Goal: Information Seeking & Learning: Learn about a topic

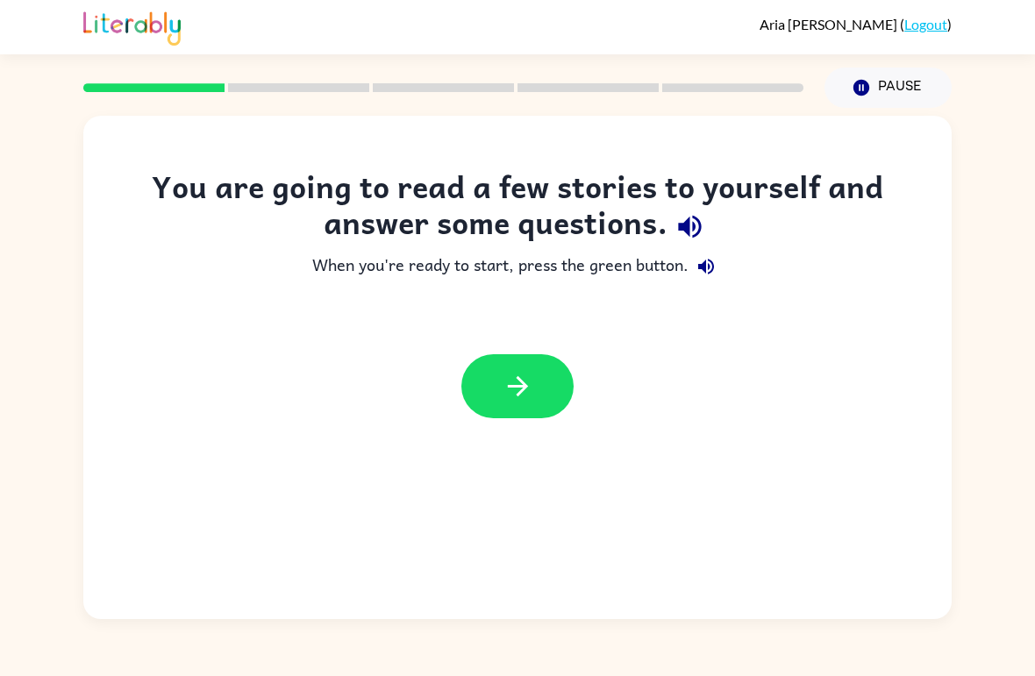
click at [529, 402] on button "button" at bounding box center [517, 386] width 112 height 64
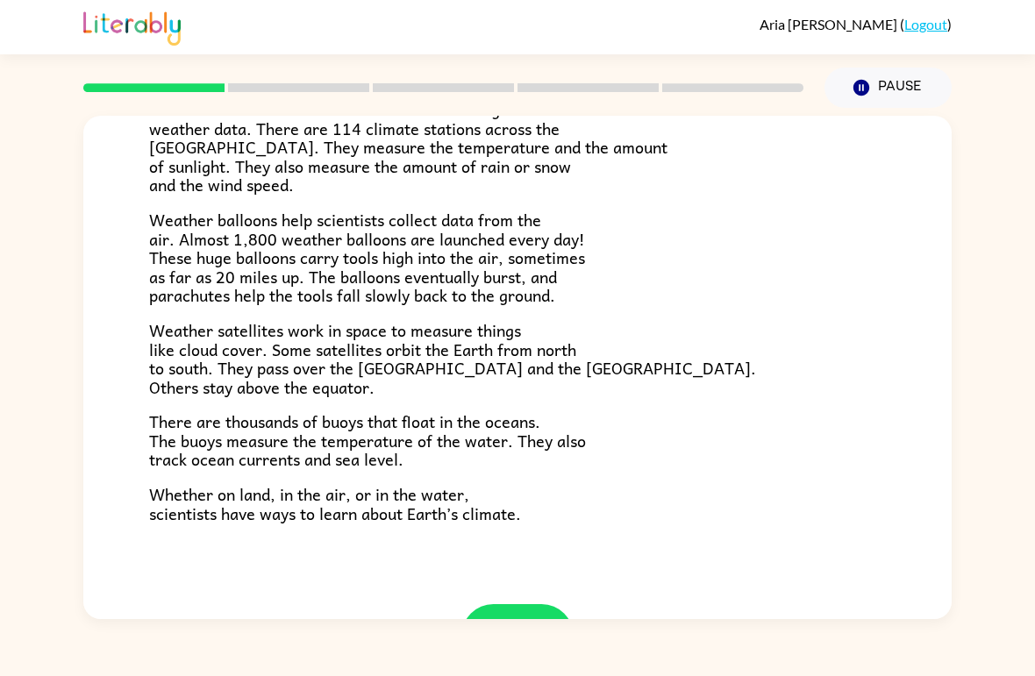
scroll to position [417, 0]
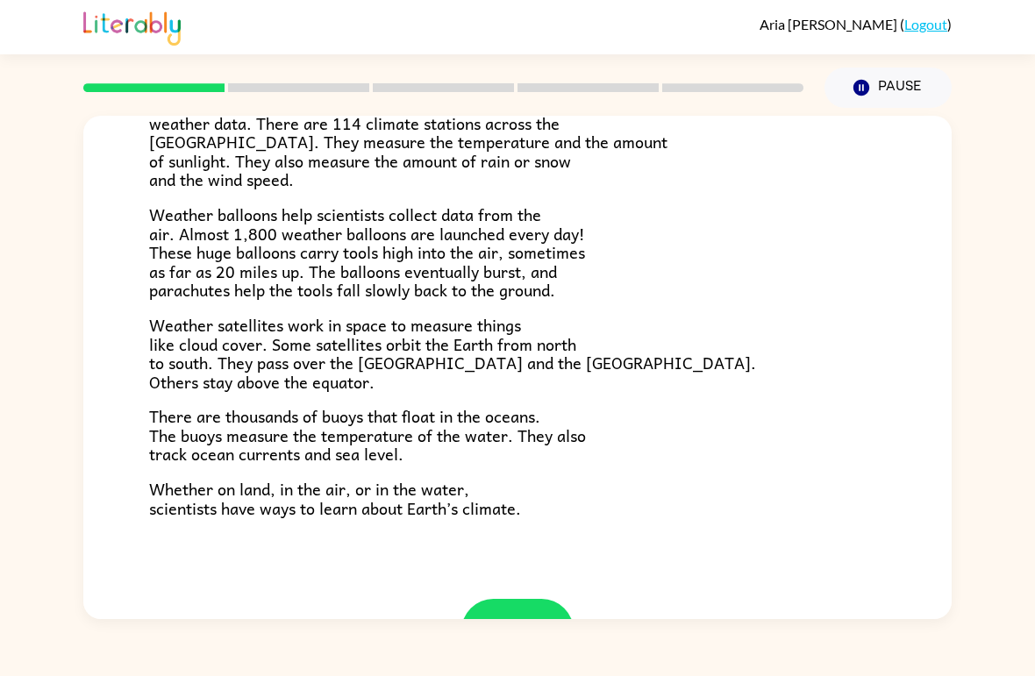
click at [523, 621] on icon "button" at bounding box center [517, 631] width 20 height 20
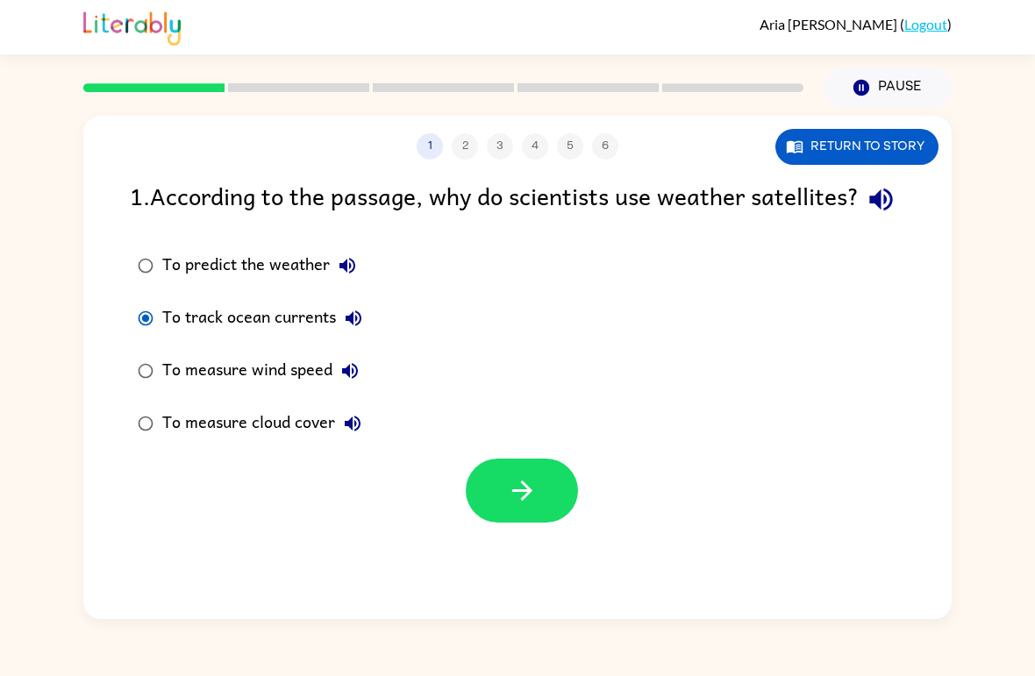
click at [536, 506] on icon "button" at bounding box center [522, 490] width 31 height 31
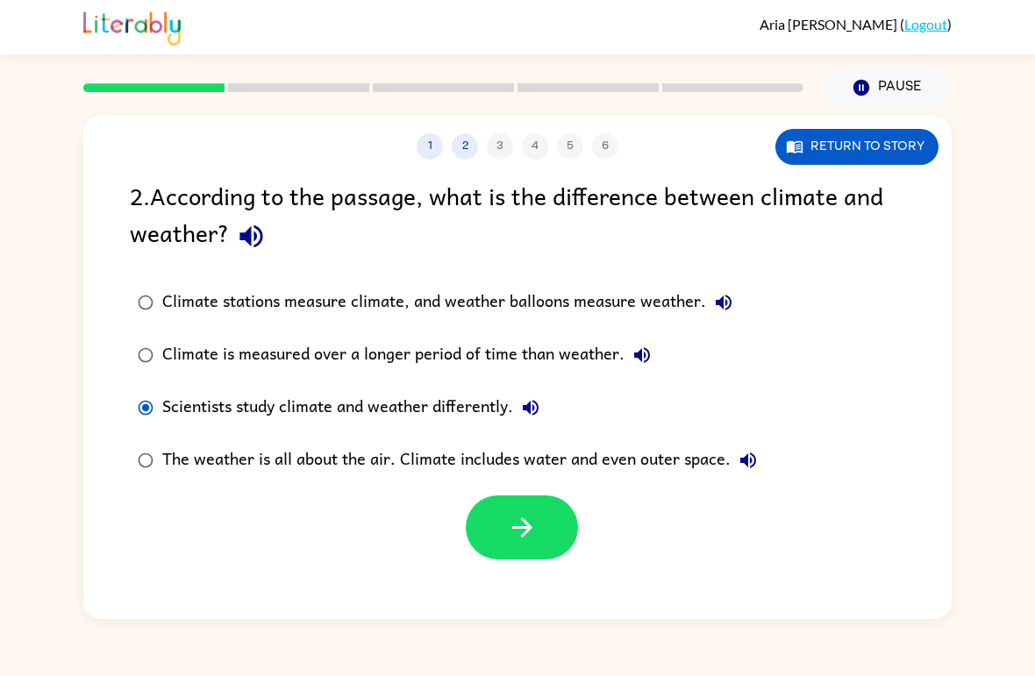
click at [519, 532] on icon "button" at bounding box center [522, 527] width 31 height 31
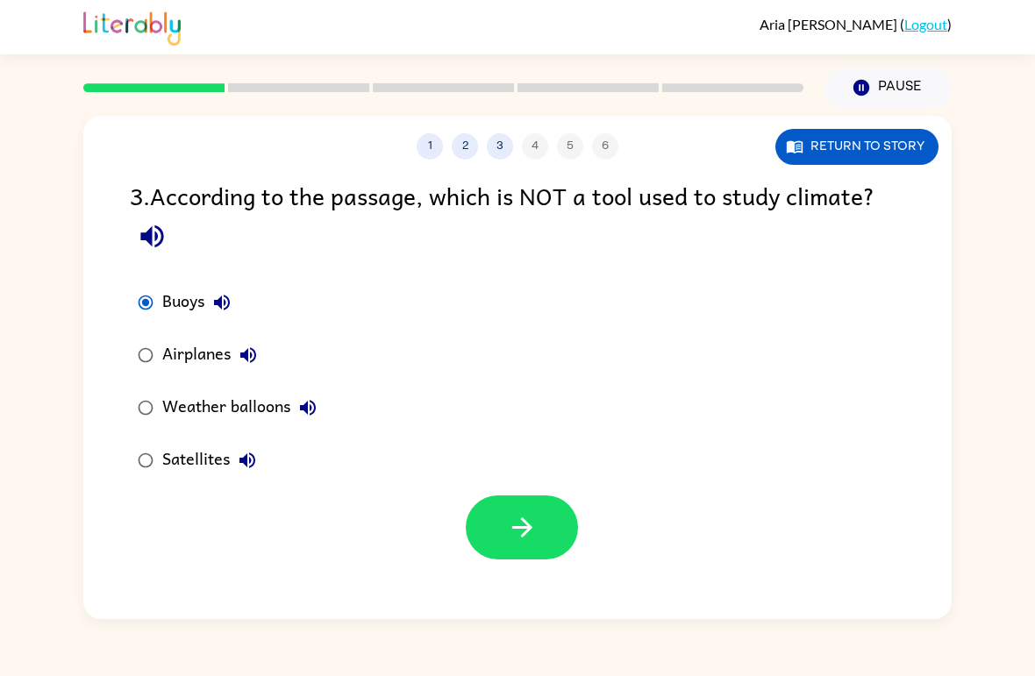
click at [502, 530] on button "button" at bounding box center [522, 527] width 112 height 64
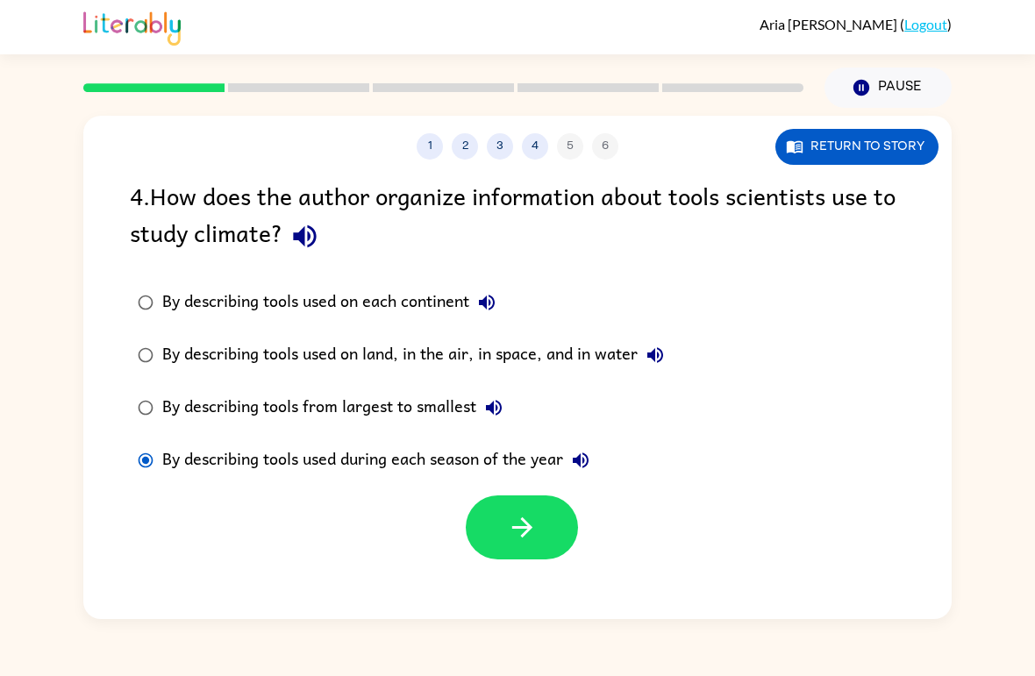
click at [516, 535] on icon "button" at bounding box center [522, 527] width 31 height 31
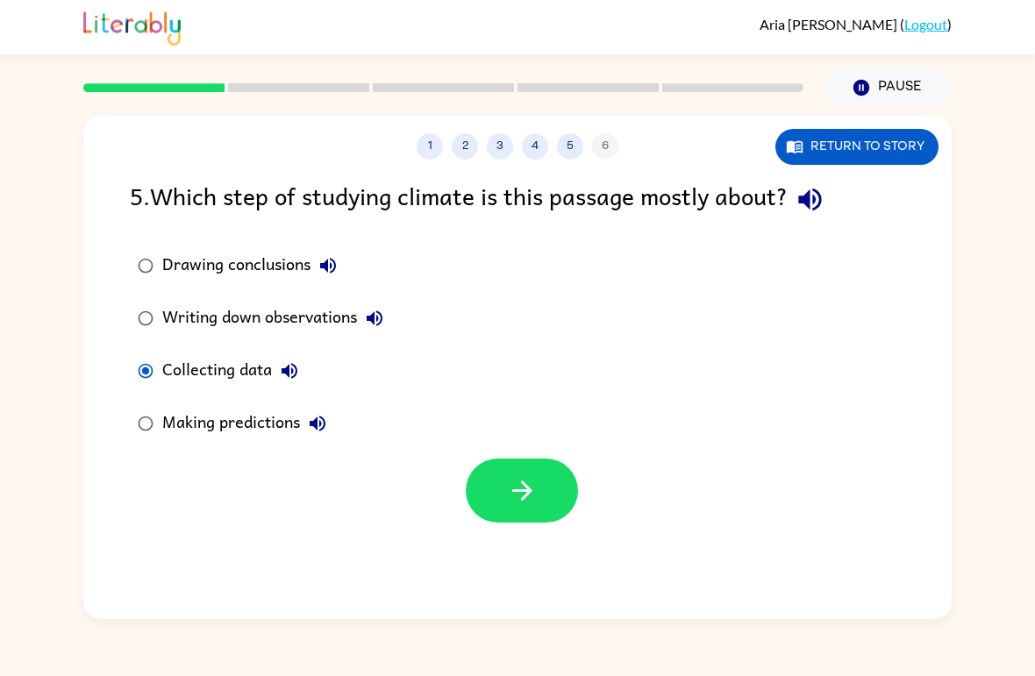
click at [492, 586] on div "1 2 3 4 5 6 Return to story 5 . Which step of studying climate is this passage …" at bounding box center [517, 367] width 868 height 503
click at [517, 495] on icon "button" at bounding box center [522, 490] width 31 height 31
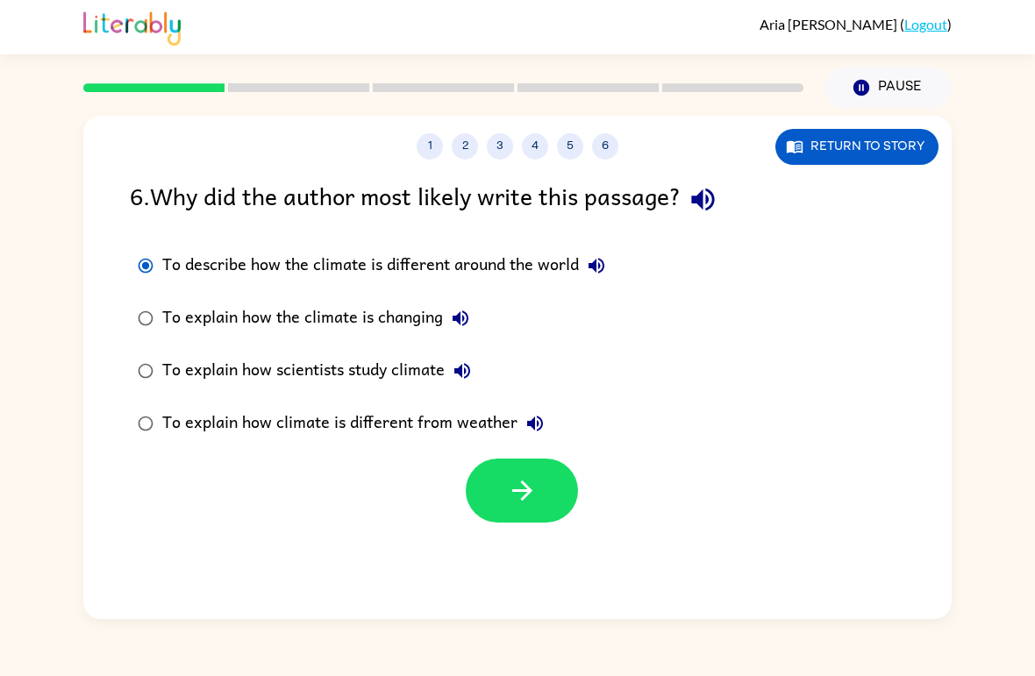
click at [499, 479] on button "button" at bounding box center [522, 491] width 112 height 64
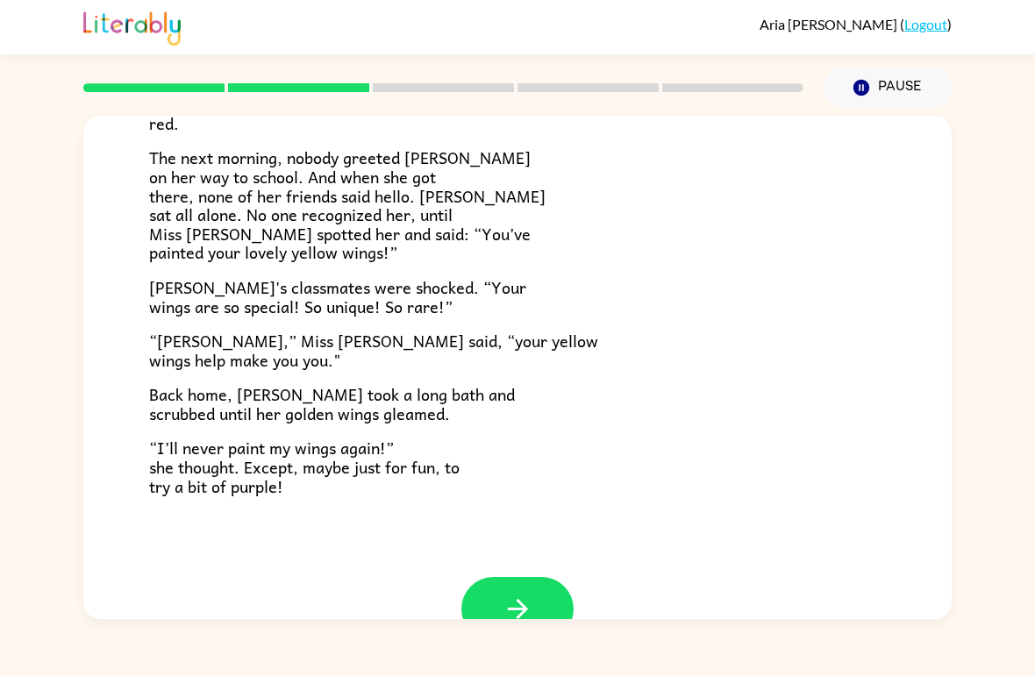
scroll to position [443, 0]
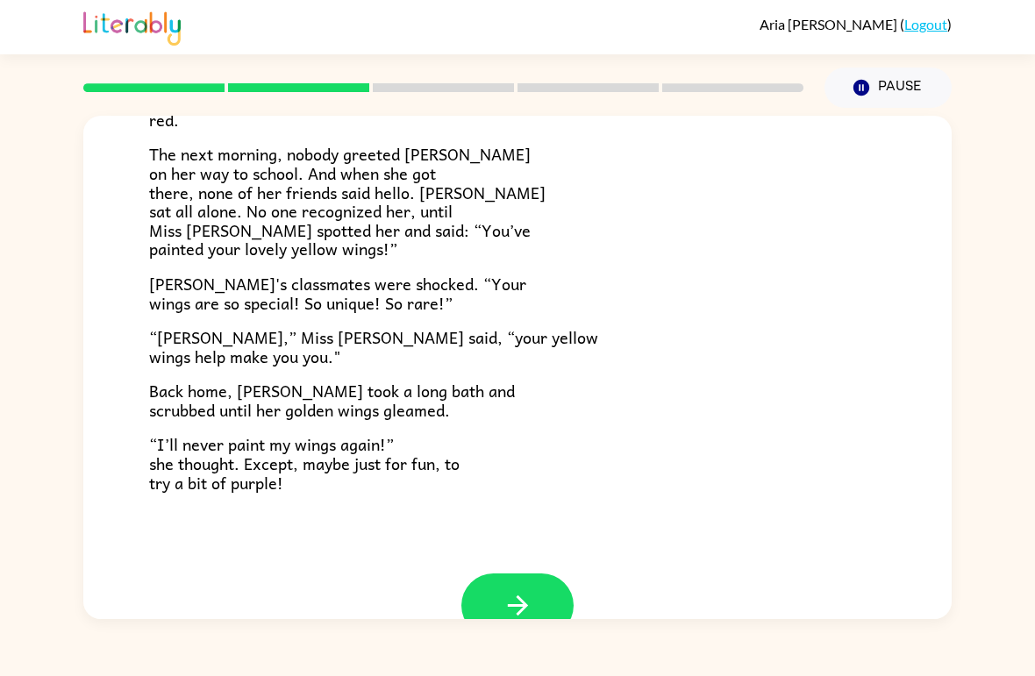
click at [530, 590] on icon "button" at bounding box center [517, 605] width 31 height 31
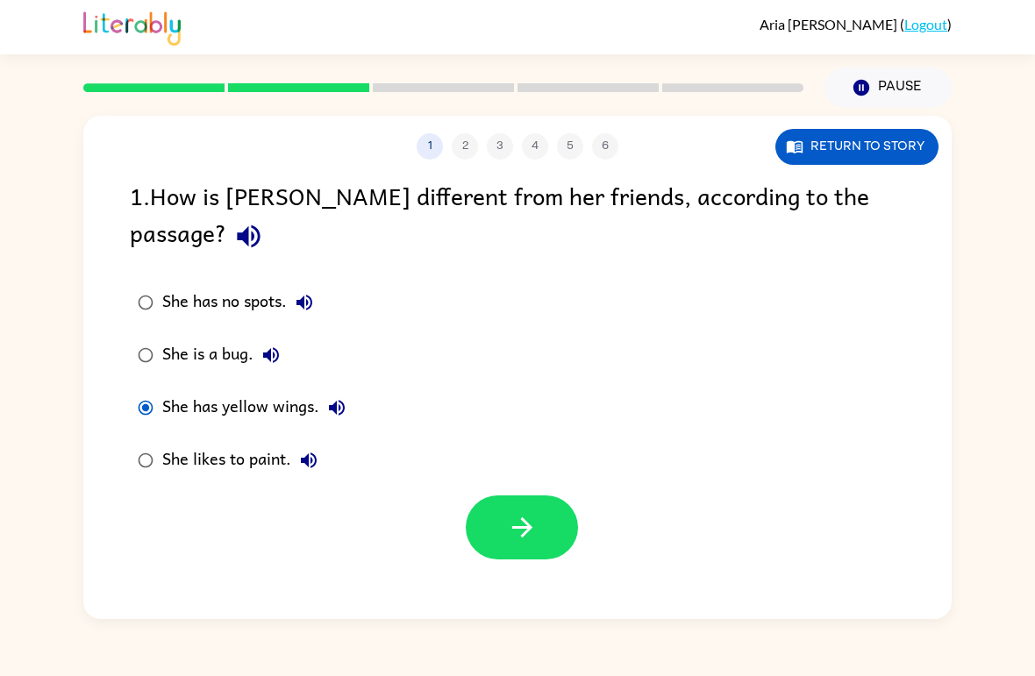
click at [523, 512] on icon "button" at bounding box center [522, 527] width 31 height 31
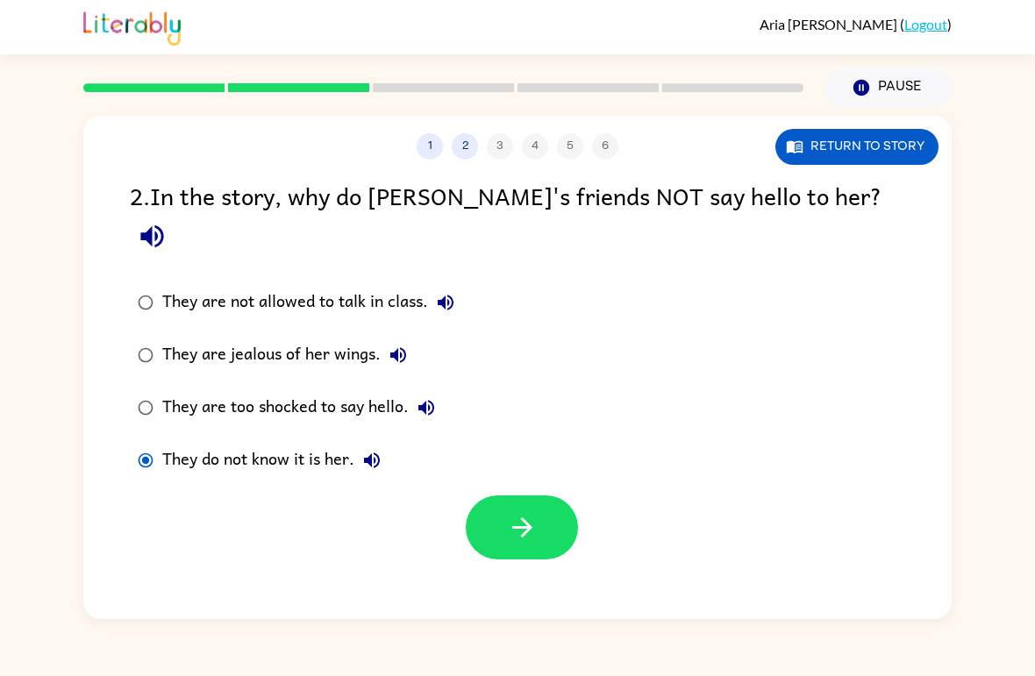
click at [528, 512] on icon "button" at bounding box center [522, 527] width 31 height 31
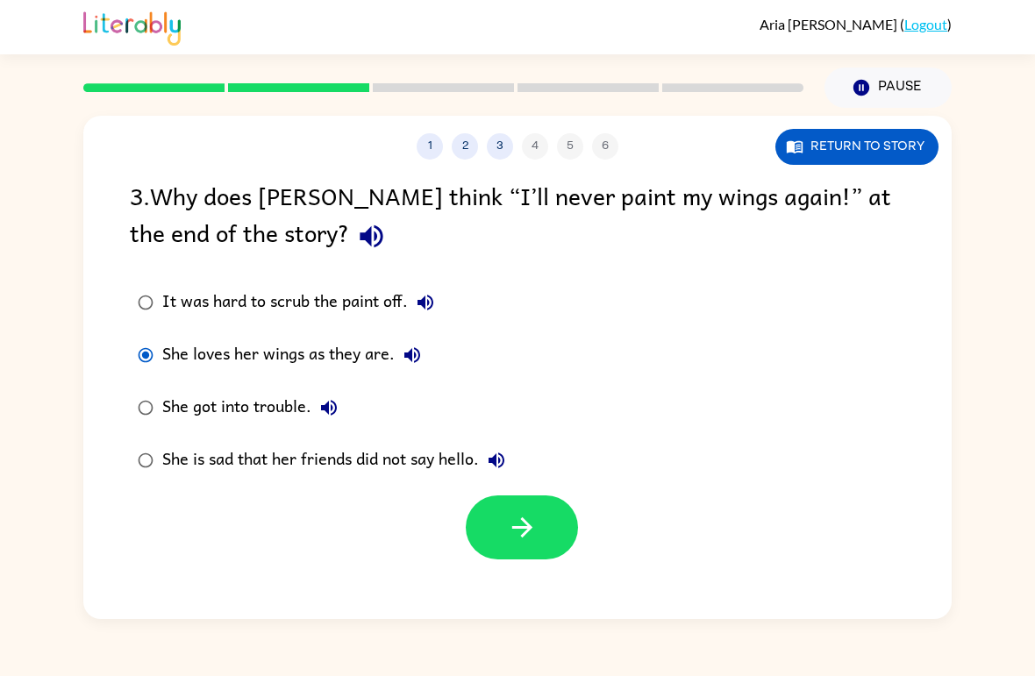
click at [527, 537] on icon "button" at bounding box center [522, 527] width 31 height 31
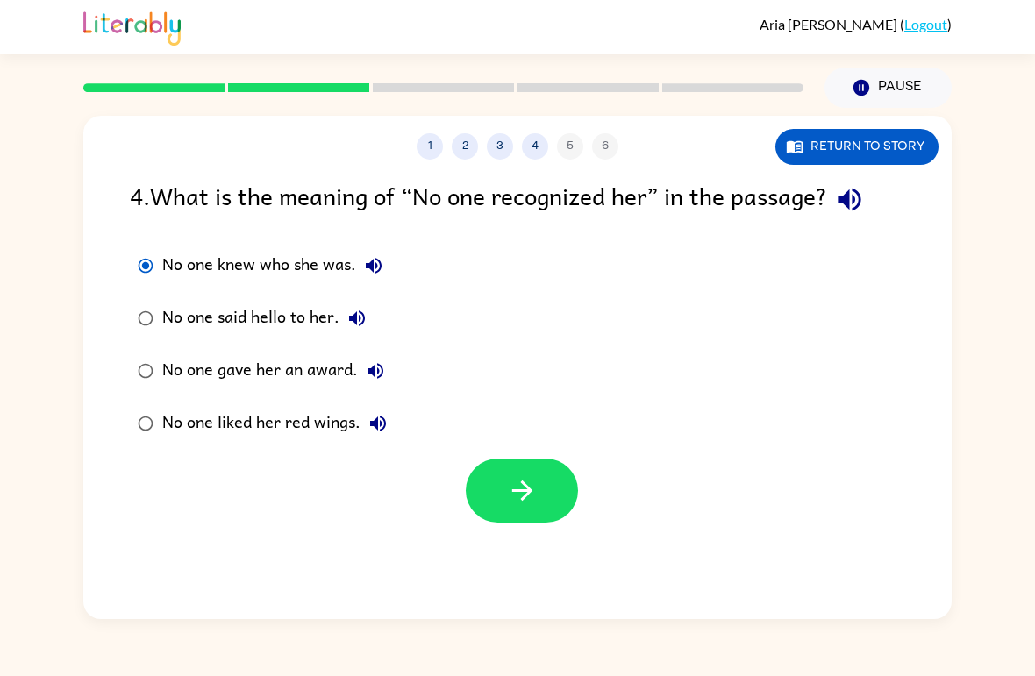
click at [539, 497] on button "button" at bounding box center [522, 491] width 112 height 64
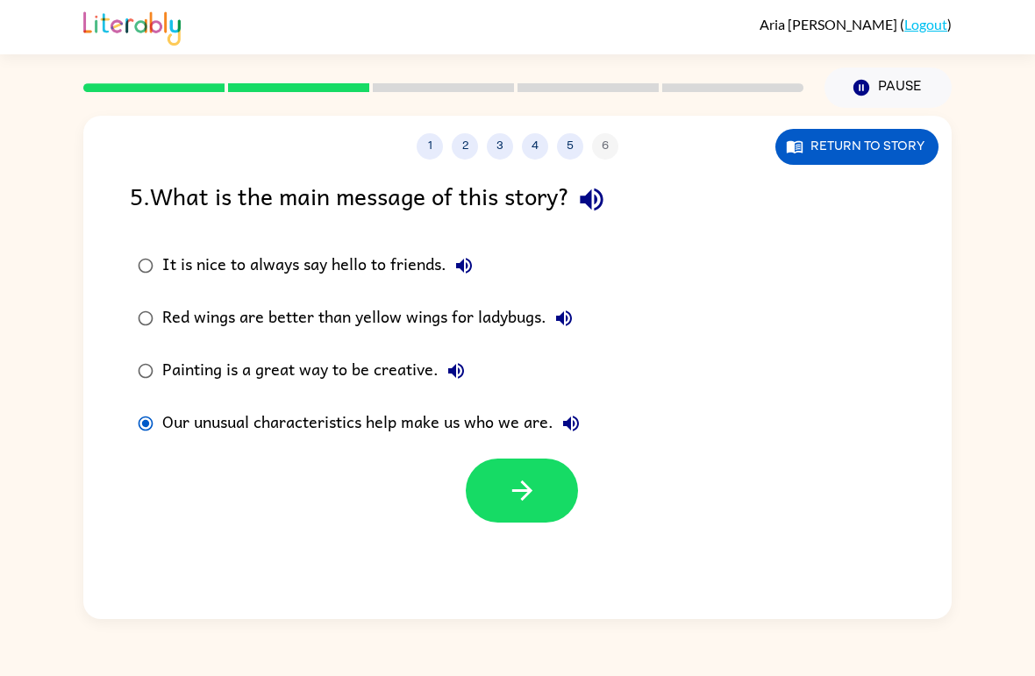
click at [537, 502] on icon "button" at bounding box center [522, 490] width 31 height 31
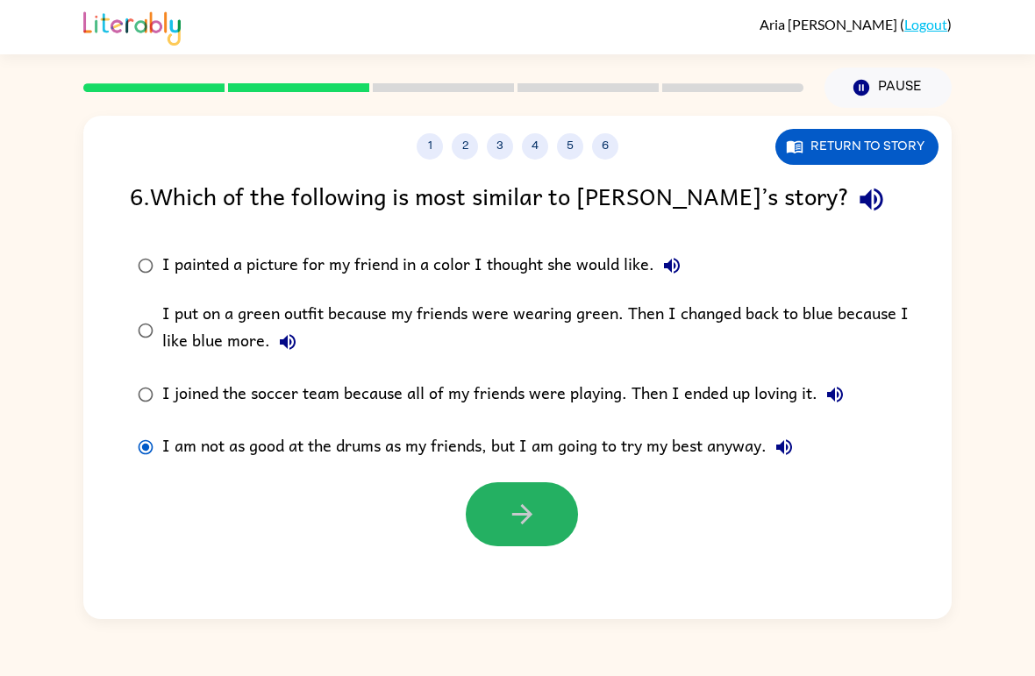
click at [523, 510] on icon "button" at bounding box center [522, 514] width 31 height 31
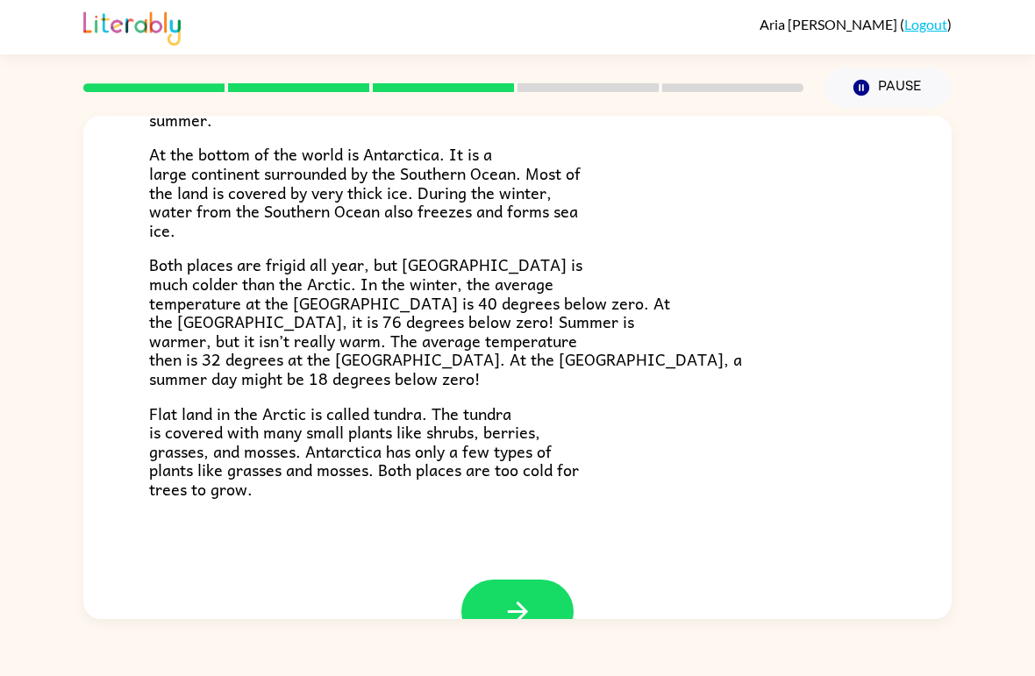
scroll to position [348, 0]
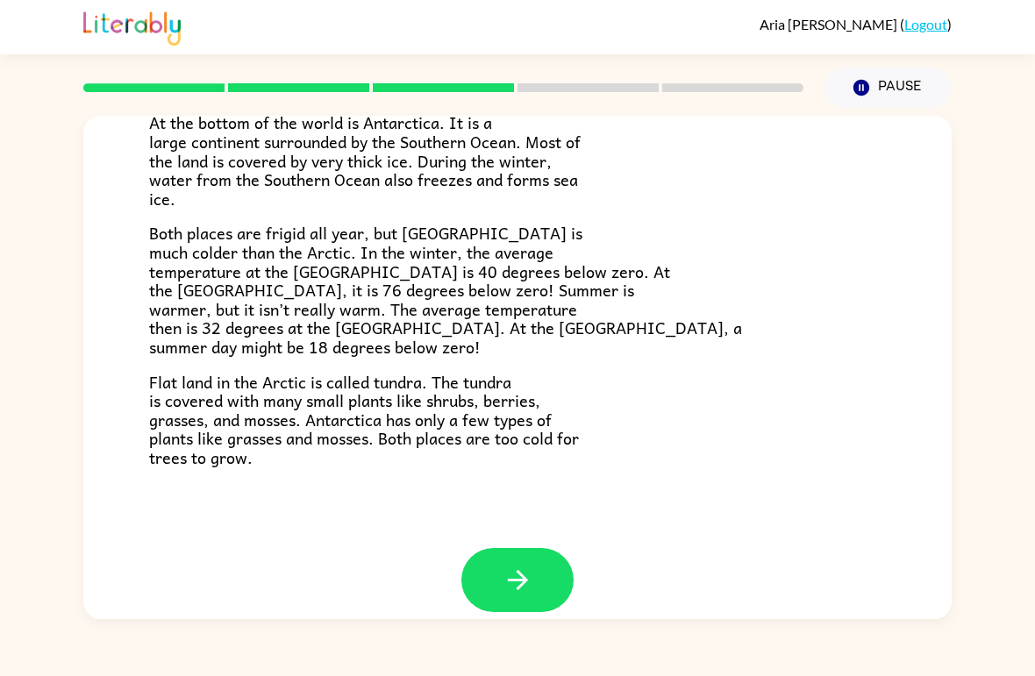
click at [508, 566] on icon "button" at bounding box center [517, 580] width 31 height 31
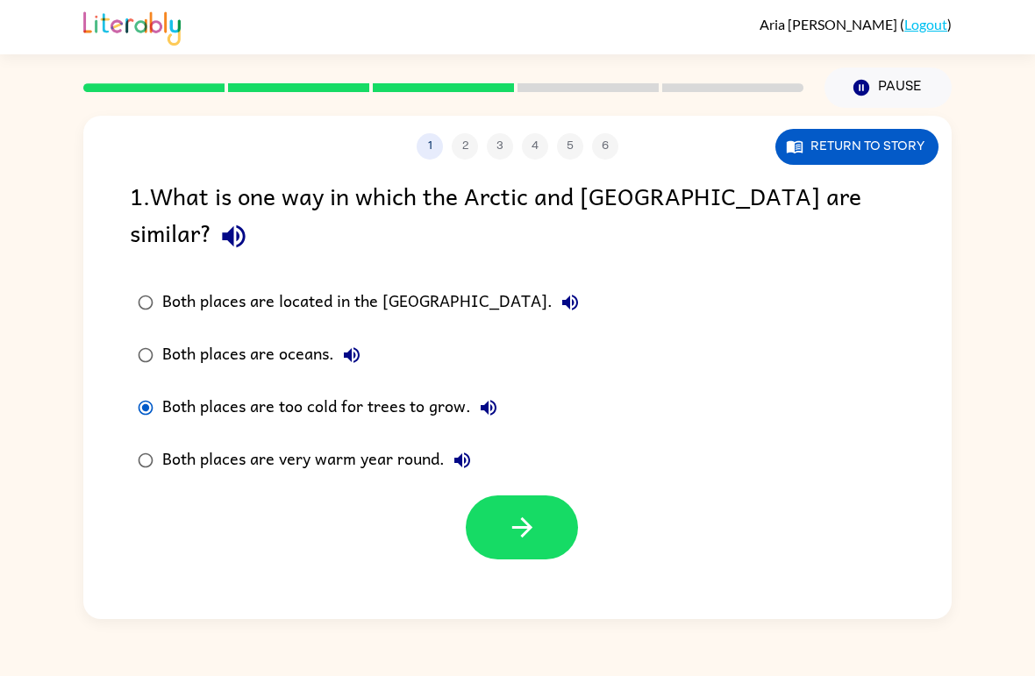
click at [509, 512] on icon "button" at bounding box center [522, 527] width 31 height 31
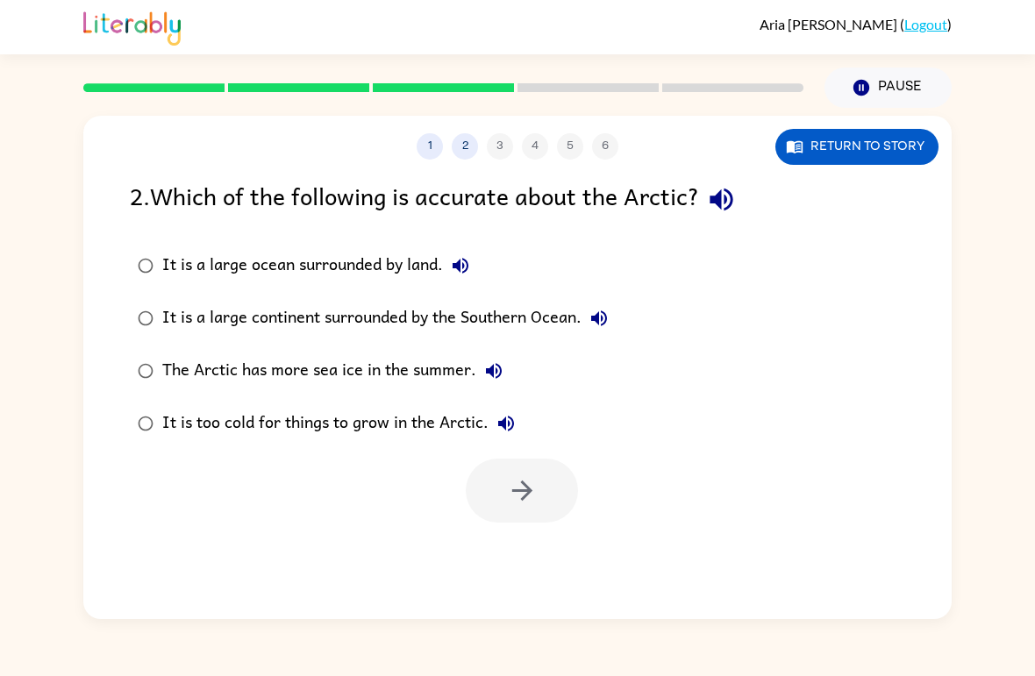
click at [169, 307] on div "It is a large continent surrounded by the Southern Ocean." at bounding box center [389, 318] width 454 height 35
click at [507, 509] on button "button" at bounding box center [522, 491] width 112 height 64
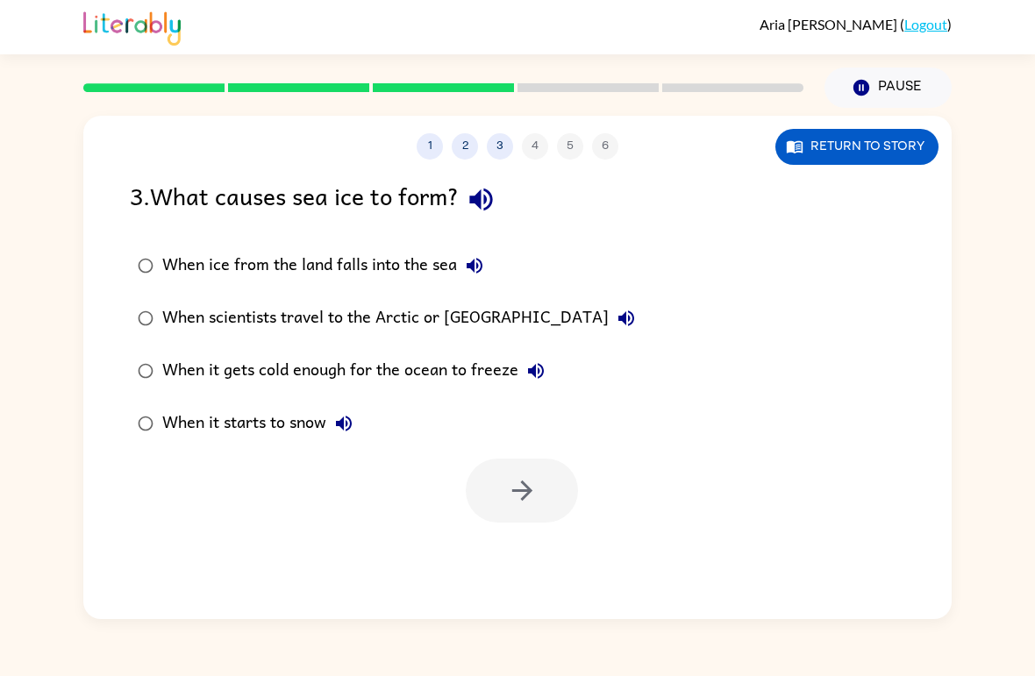
click at [132, 387] on label "When it gets cold enough for the ocean to freeze" at bounding box center [386, 371] width 532 height 53
click at [514, 494] on icon "button" at bounding box center [522, 490] width 31 height 31
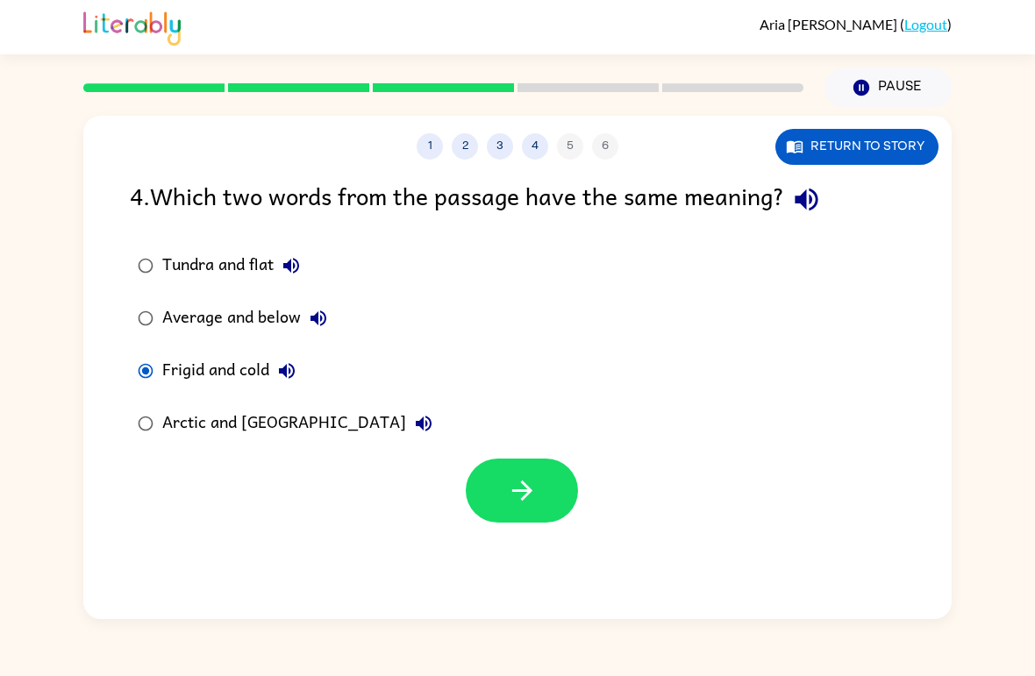
click at [519, 509] on button "button" at bounding box center [522, 491] width 112 height 64
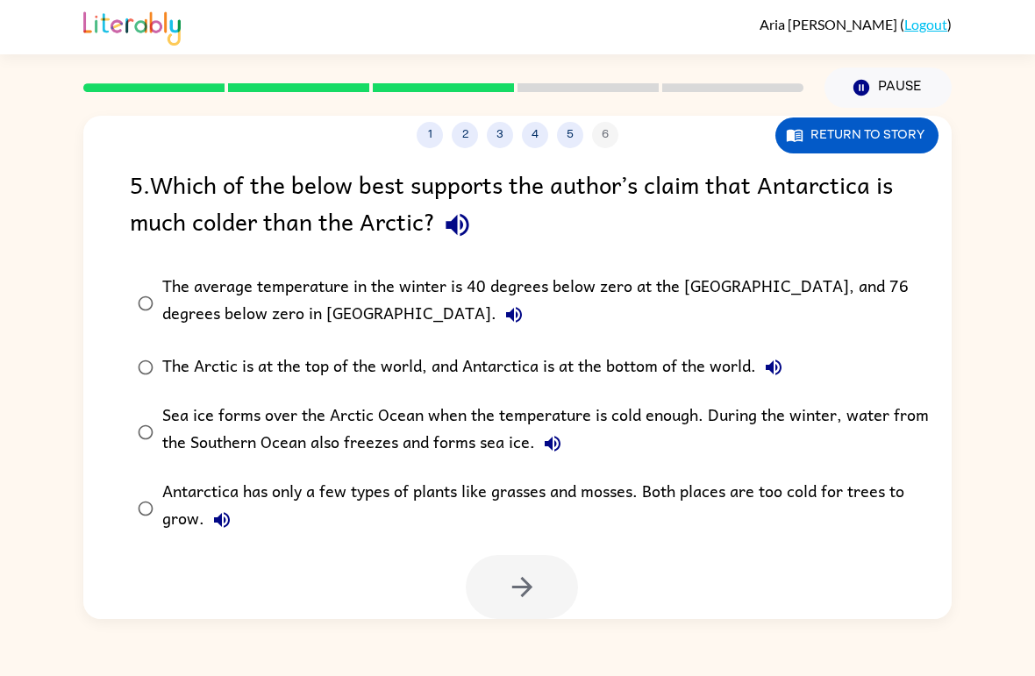
scroll to position [12, 0]
click at [542, 594] on button "button" at bounding box center [522, 587] width 112 height 64
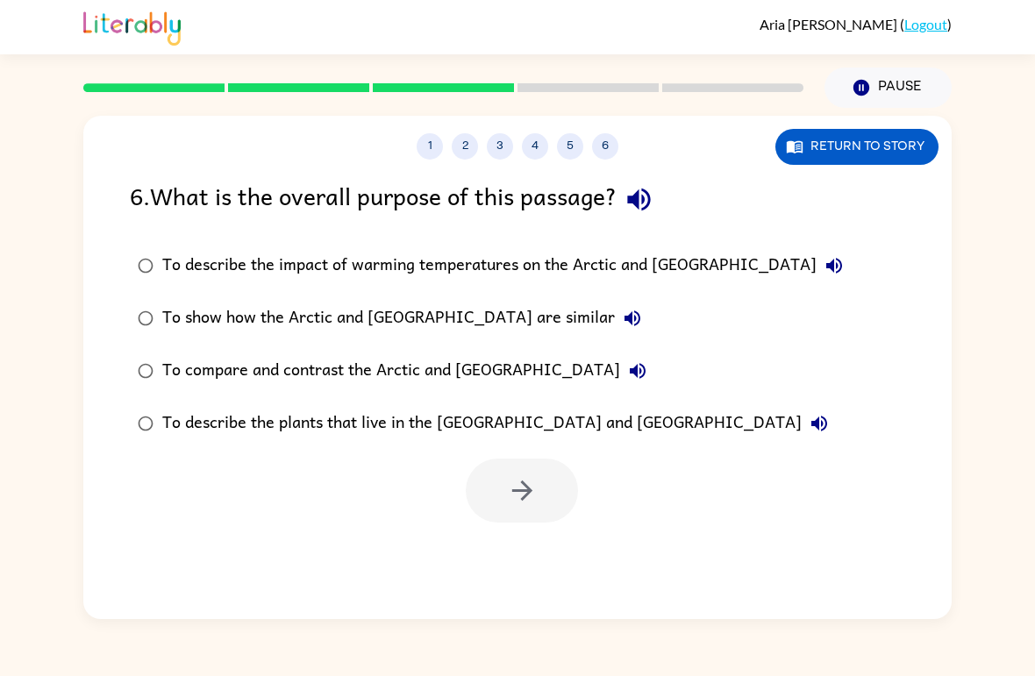
click at [175, 319] on div "To show how the Arctic and [GEOGRAPHIC_DATA] are similar" at bounding box center [406, 318] width 488 height 35
click at [529, 488] on icon "button" at bounding box center [522, 490] width 31 height 31
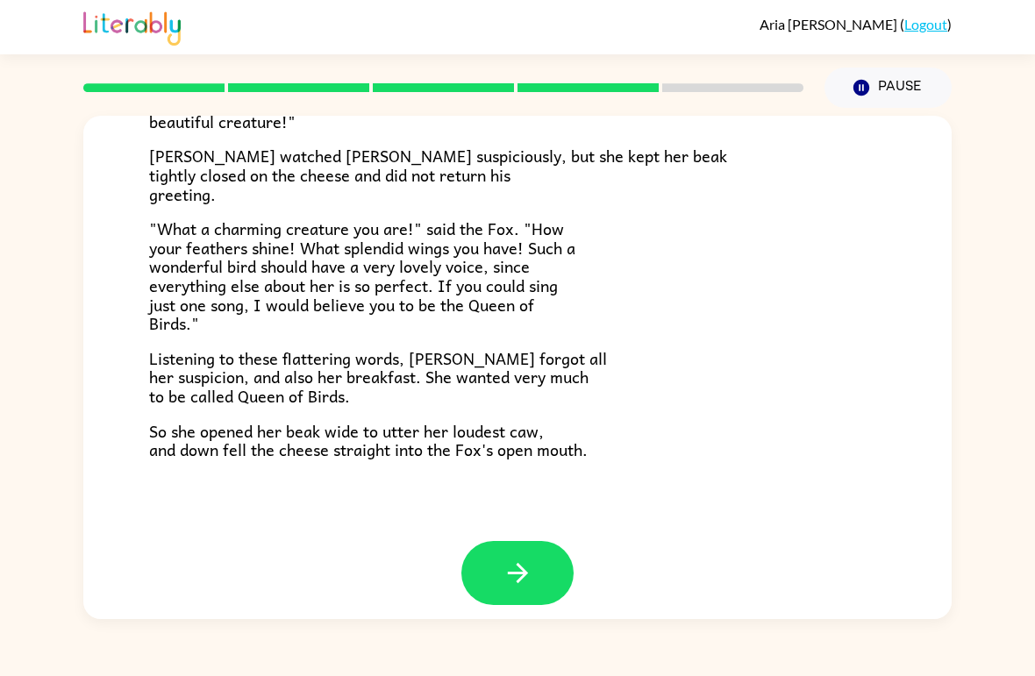
scroll to position [330, 0]
click at [517, 571] on icon "button" at bounding box center [517, 574] width 20 height 20
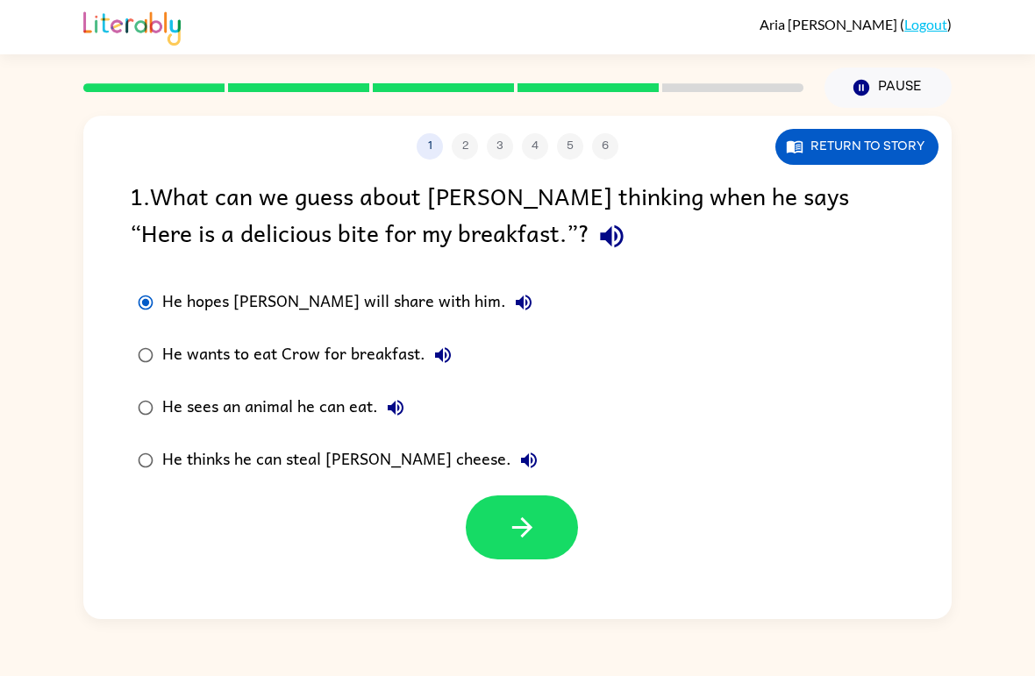
click at [509, 516] on icon "button" at bounding box center [522, 527] width 31 height 31
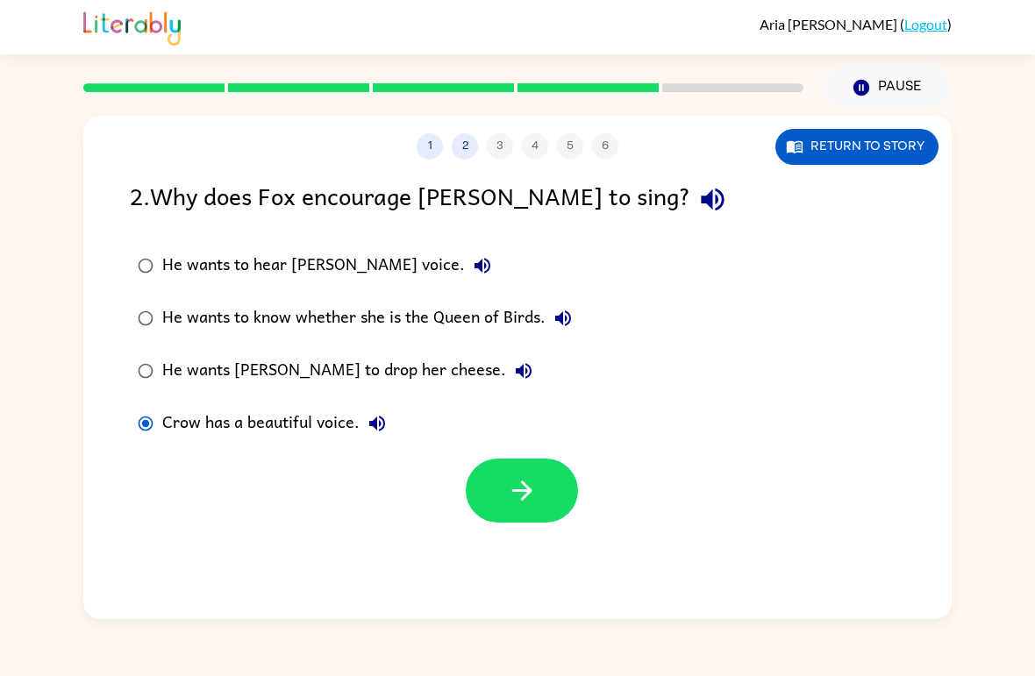
click at [120, 310] on label "He wants to know whether she is the Queen of Birds." at bounding box center [354, 318] width 469 height 53
click at [517, 496] on icon "button" at bounding box center [522, 490] width 31 height 31
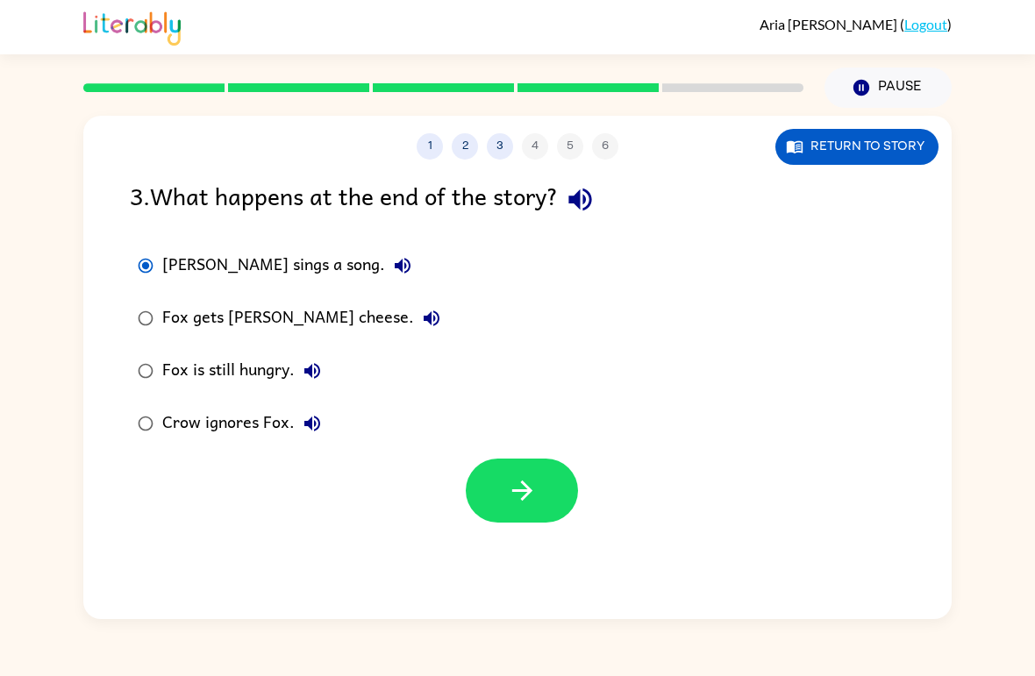
click at [517, 480] on icon "button" at bounding box center [522, 490] width 31 height 31
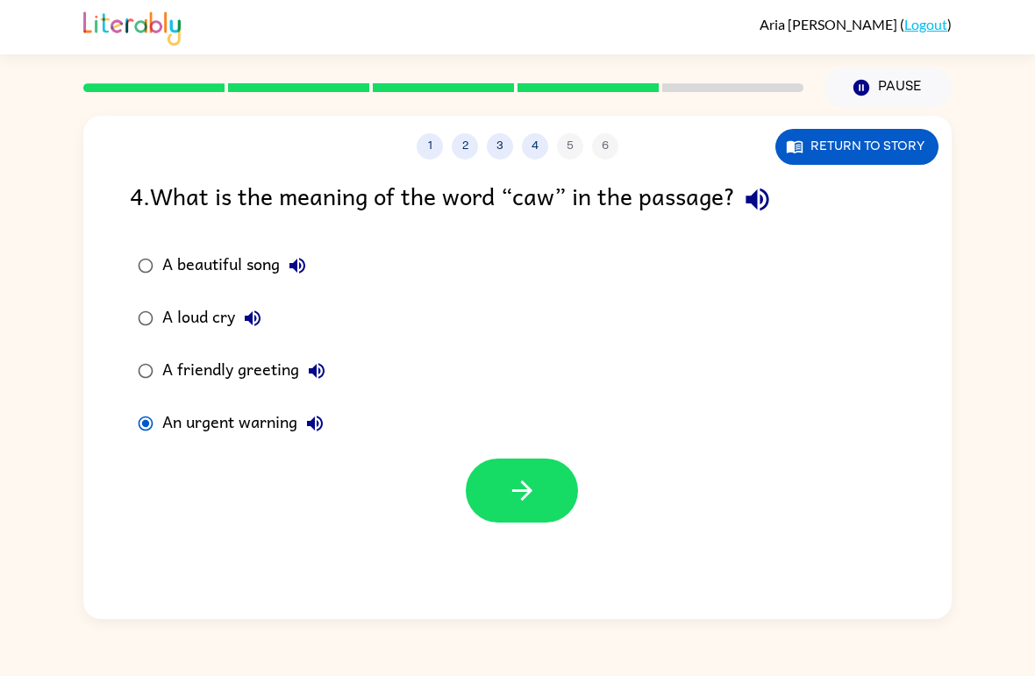
click at [514, 479] on icon "button" at bounding box center [522, 490] width 31 height 31
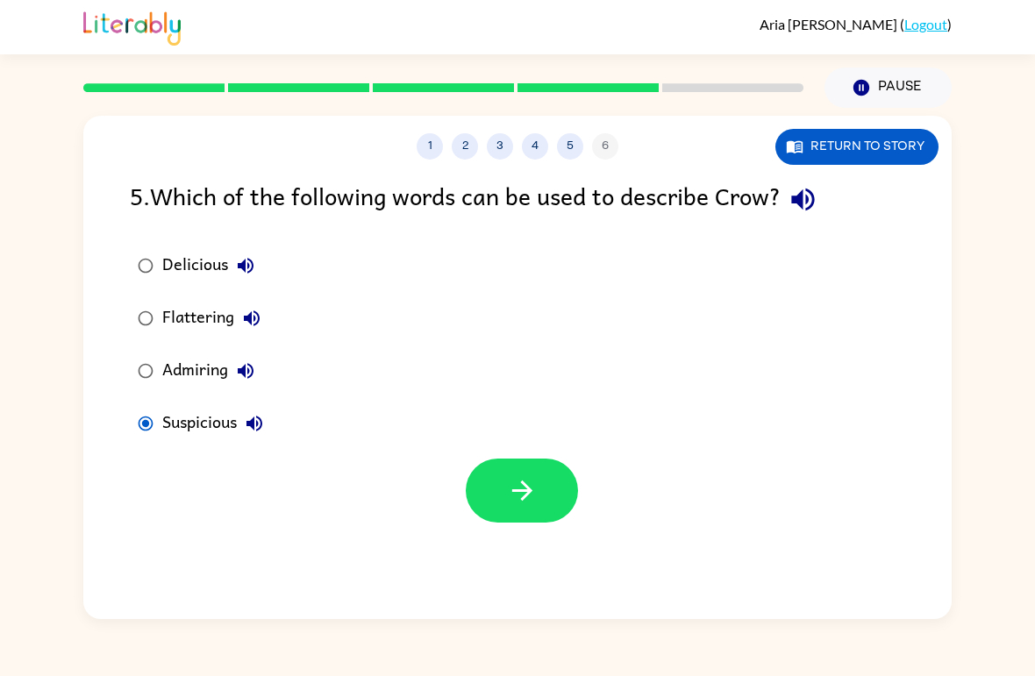
click at [509, 505] on icon "button" at bounding box center [522, 490] width 31 height 31
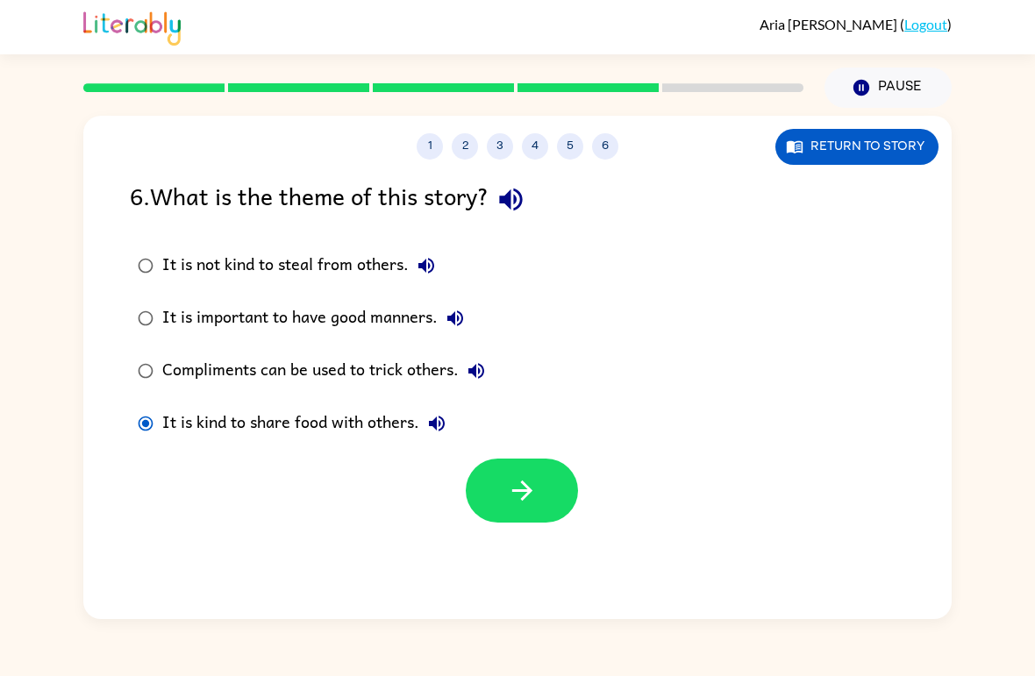
click at [507, 495] on icon "button" at bounding box center [522, 490] width 31 height 31
